Goal: Task Accomplishment & Management: Use online tool/utility

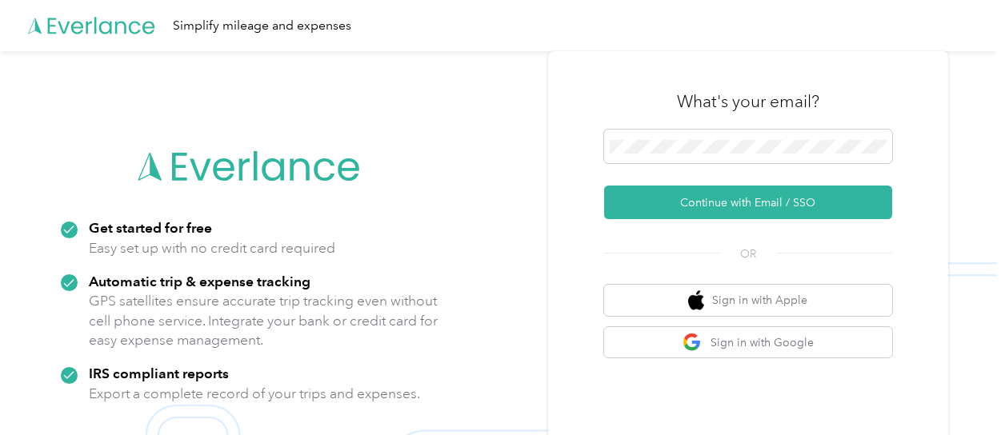
click at [677, 127] on div "What's your email?" at bounding box center [748, 102] width 288 height 56
click at [673, 154] on span at bounding box center [748, 147] width 288 height 34
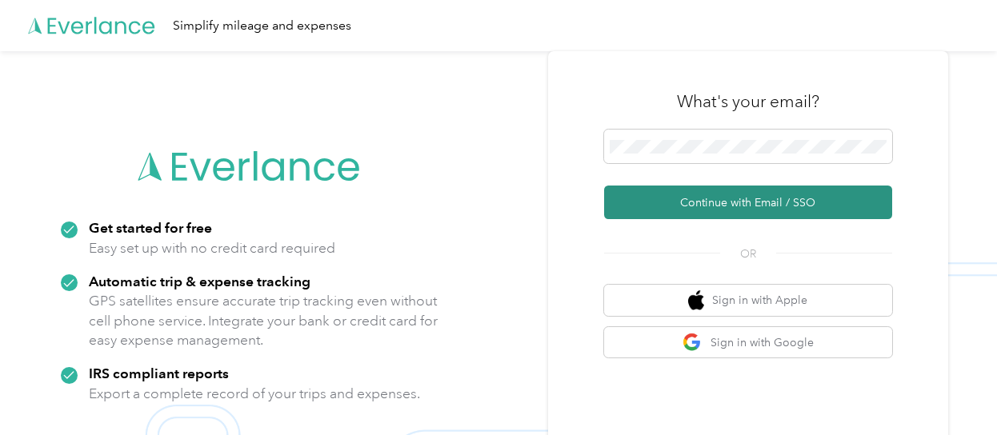
click at [701, 201] on button "Continue with Email / SSO" at bounding box center [748, 203] width 288 height 34
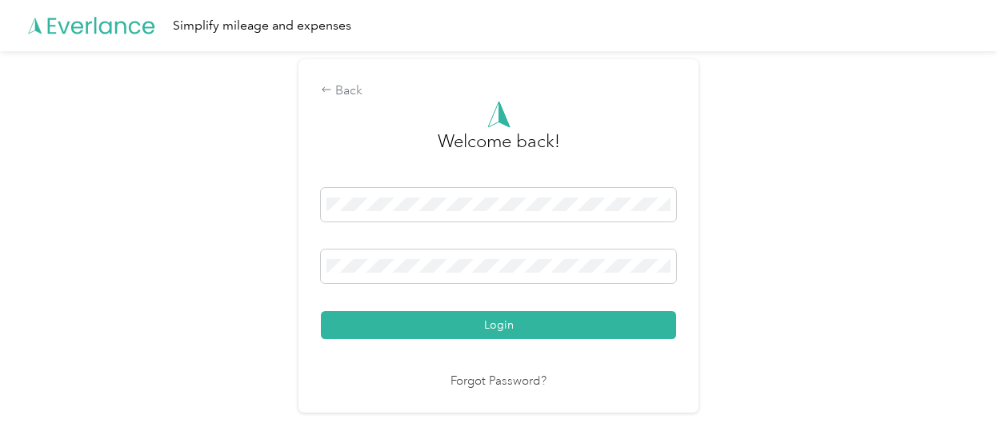
click at [468, 325] on button "Login" at bounding box center [498, 325] width 355 height 28
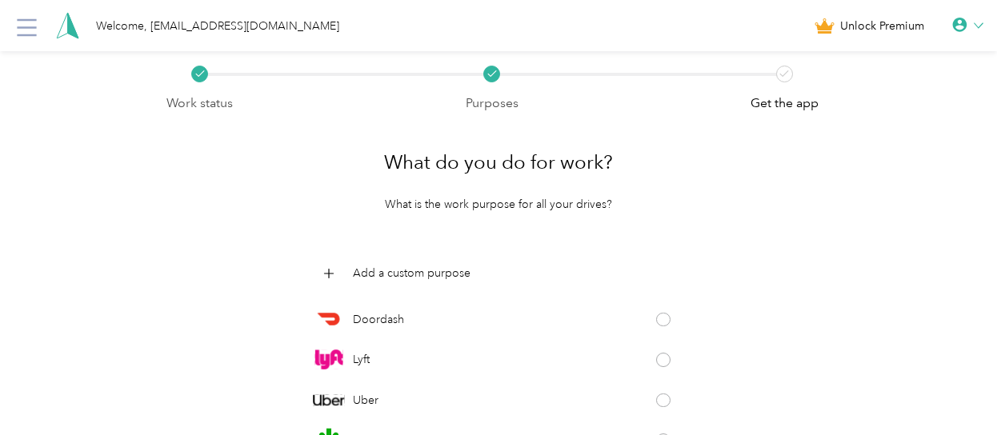
click at [69, 29] on polygon at bounding box center [73, 26] width 10 height 26
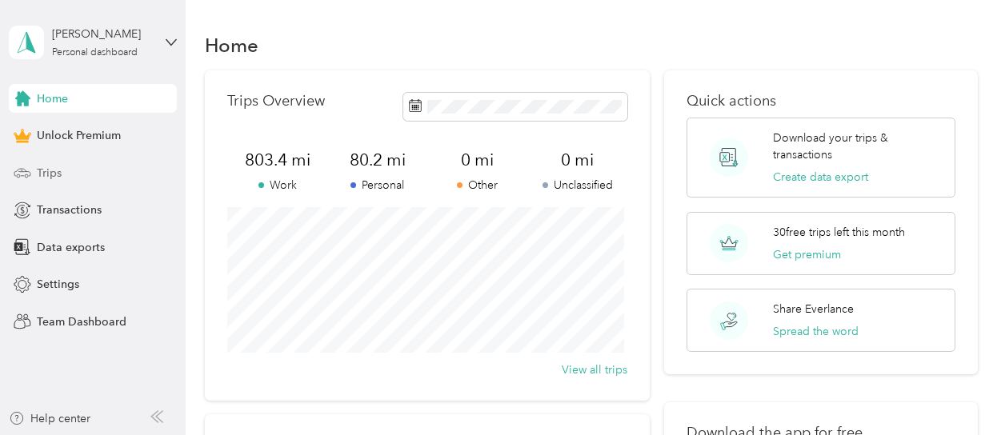
click at [52, 173] on span "Trips" at bounding box center [49, 173] width 25 height 17
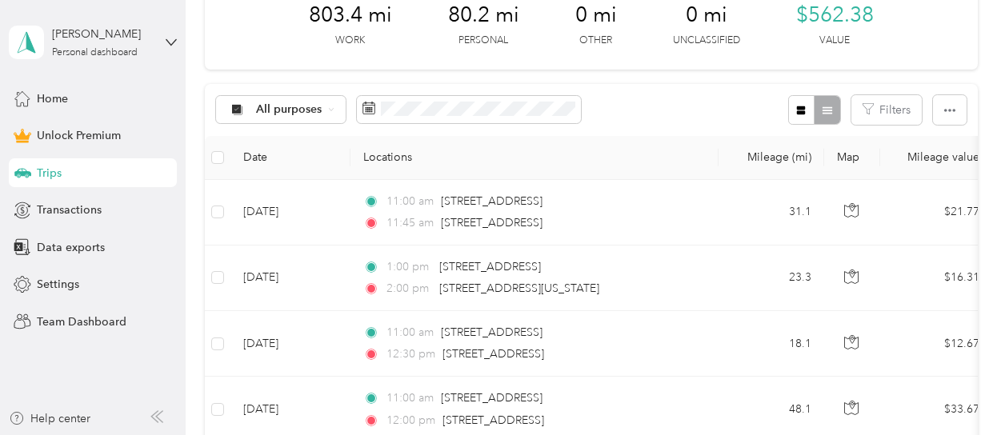
scroll to position [240, 0]
click at [379, 110] on span at bounding box center [469, 107] width 224 height 27
click at [371, 110] on rect at bounding box center [372, 111] width 2 height 2
click at [369, 108] on rect at bounding box center [370, 109] width 2 height 2
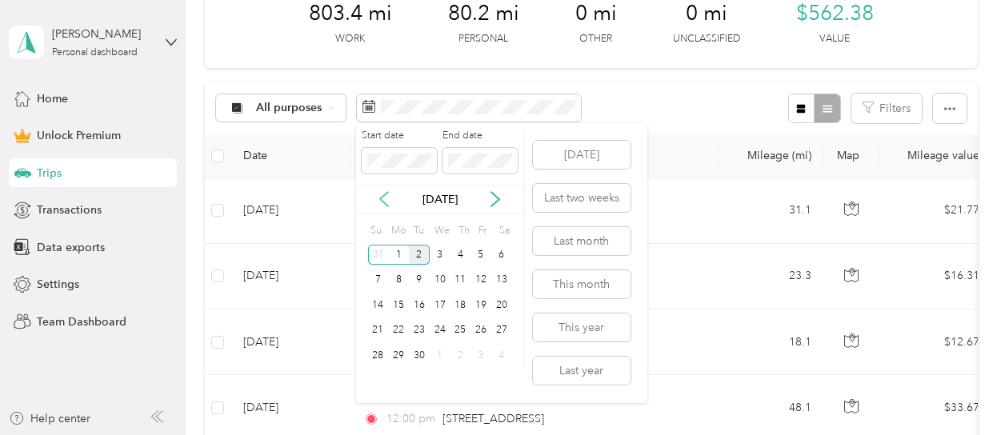
click at [387, 202] on icon at bounding box center [384, 199] width 16 height 16
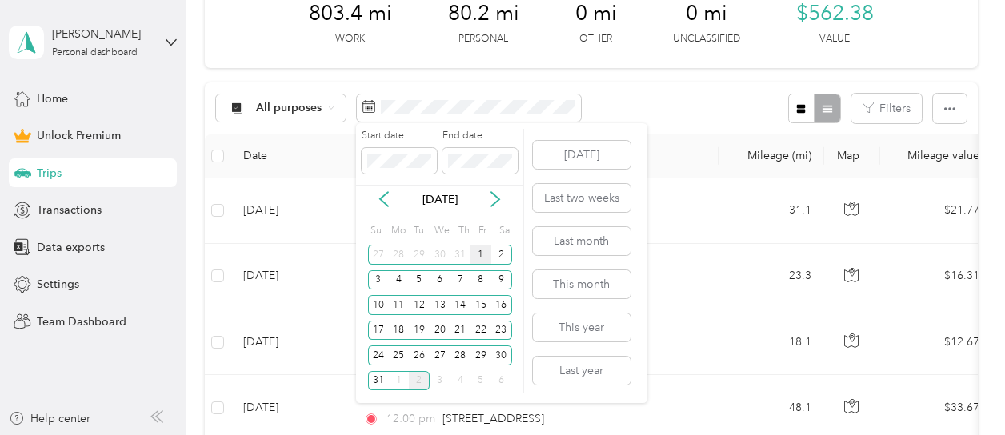
click at [479, 255] on div "1" at bounding box center [481, 255] width 21 height 20
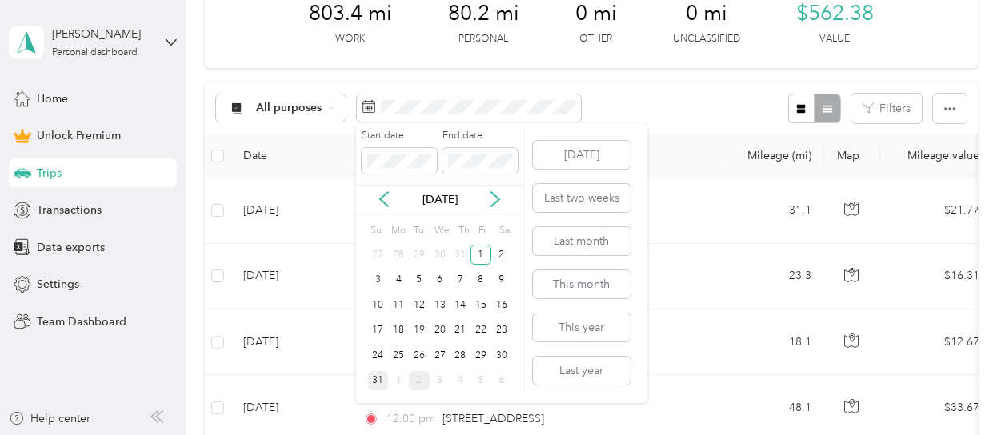
click at [378, 377] on div "31" at bounding box center [378, 381] width 21 height 20
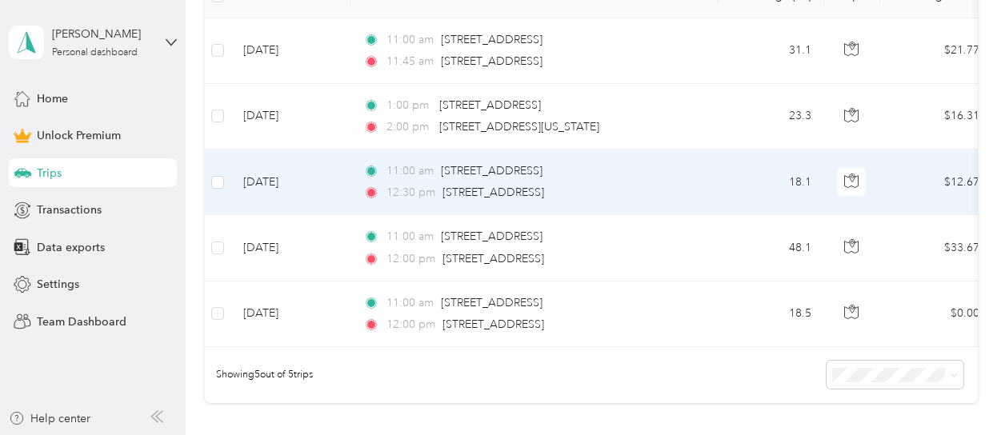
scroll to position [240, 0]
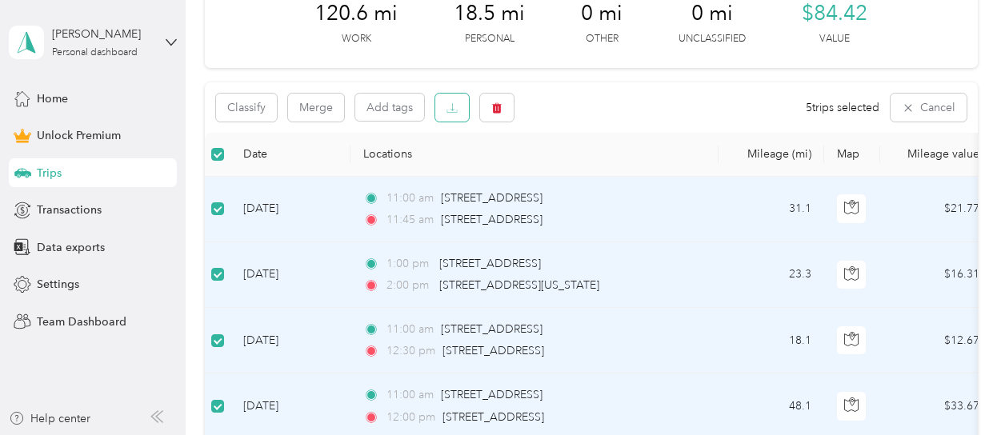
click at [447, 105] on icon "button" at bounding box center [452, 107] width 11 height 11
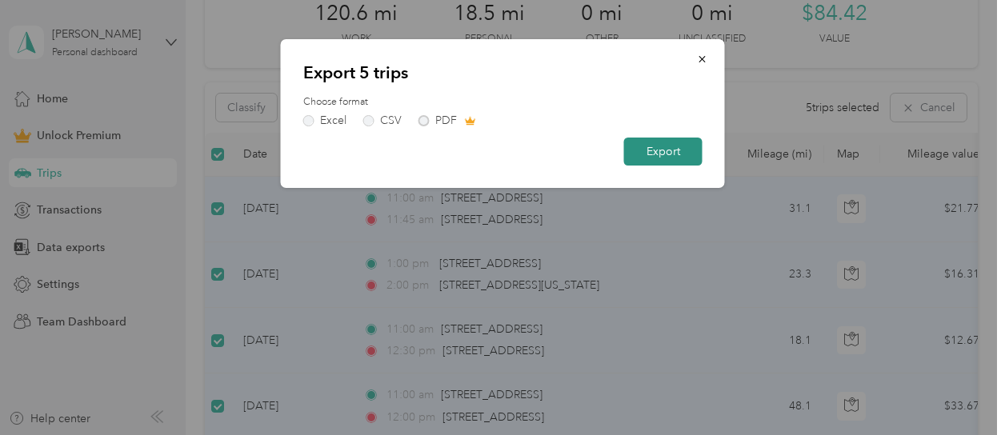
click at [664, 147] on button "Export" at bounding box center [663, 152] width 78 height 28
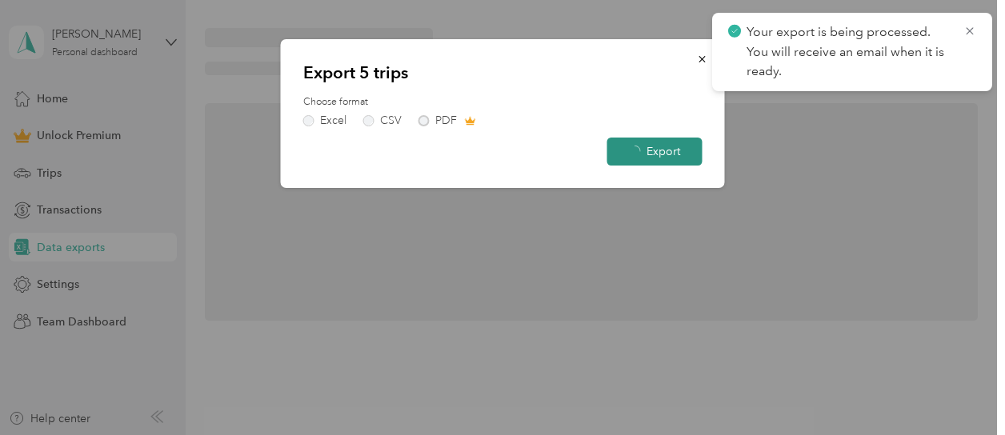
scroll to position [235, 0]
